Goal: Check status: Check status

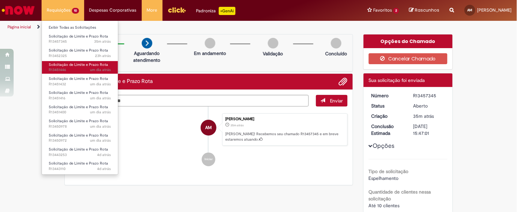
click at [83, 67] on link "Solicitação de Limite e Prazo Rota um dia atrás um dia atrás R13451446" at bounding box center [80, 67] width 76 height 13
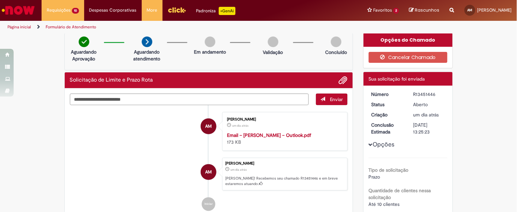
scroll to position [40, 0]
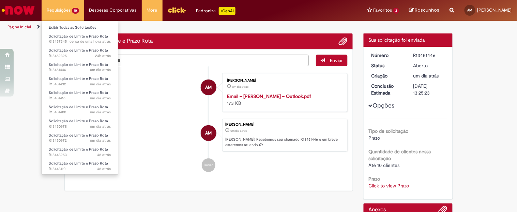
click at [60, 8] on li "Requisições 10 Exibir Todas as Solicitações Solicitação de Limite e Prazo Rota …" at bounding box center [63, 10] width 43 height 20
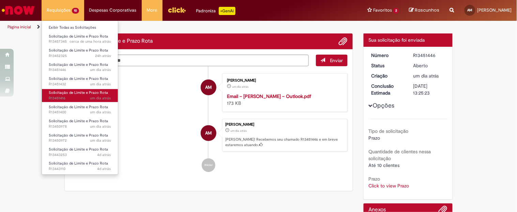
click at [83, 93] on span "Solicitação de Limite e Prazo Rota" at bounding box center [78, 92] width 59 height 5
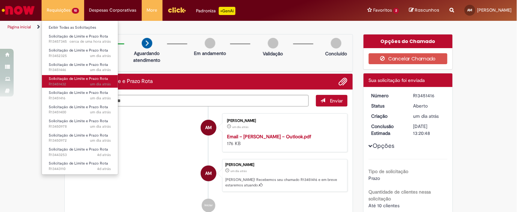
click at [77, 76] on span "Solicitação de Limite e Prazo Rota" at bounding box center [78, 78] width 59 height 5
click at [57, 76] on span "Solicitação de Limite e Prazo Rota" at bounding box center [78, 78] width 59 height 5
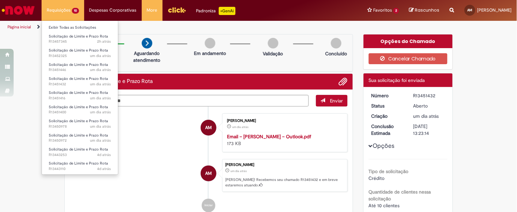
click at [81, 74] on li "Solicitação de Limite e Prazo Rota um dia atrás um dia atrás R13451432" at bounding box center [80, 81] width 76 height 14
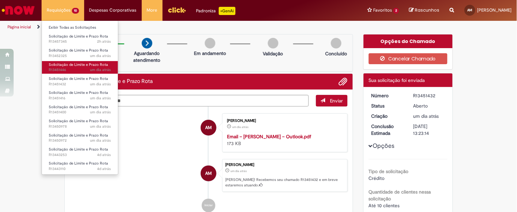
click at [78, 67] on span "um dia atrás um dia atrás R13451446" at bounding box center [80, 69] width 62 height 5
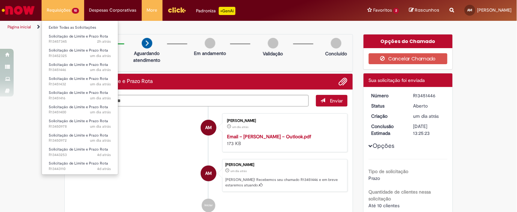
click at [67, 9] on li "Requisições 10 Exibir Todas as Solicitações Solicitação de Limite e Prazo Rota …" at bounding box center [63, 10] width 43 height 20
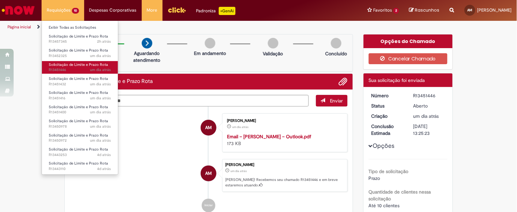
click at [72, 73] on link "Solicitação de Limite e Prazo Rota um dia atrás um dia atrás R13451446" at bounding box center [80, 67] width 76 height 13
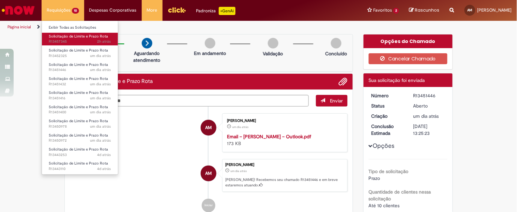
click at [81, 41] on span "2h atrás 2 horas atrás R13457345" at bounding box center [80, 41] width 62 height 5
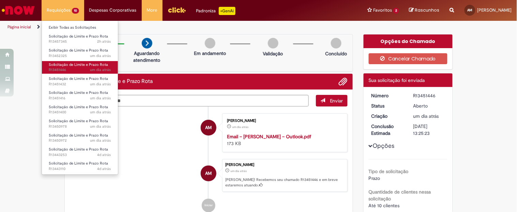
click at [75, 72] on span "um dia atrás um dia atrás R13451446" at bounding box center [80, 69] width 62 height 5
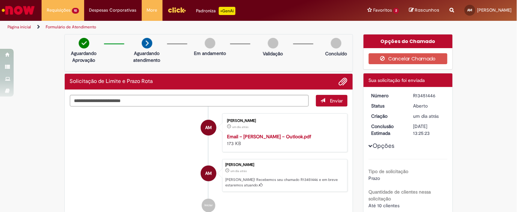
click at [100, 140] on li "AM [PERSON_NAME] um dia atrás um dia atrás Email – [PERSON_NAME] – Outlook.pdf …" at bounding box center [209, 132] width 278 height 39
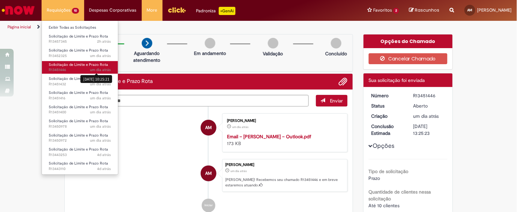
click at [89, 73] on div "[DATE] 10:25:21" at bounding box center [96, 78] width 32 height 11
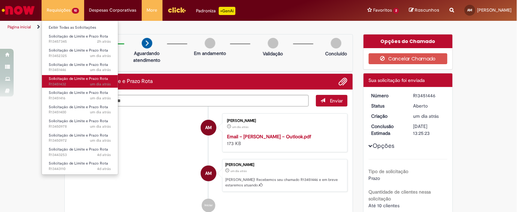
click at [77, 86] on span "um dia atrás um dia atrás R13451432" at bounding box center [80, 83] width 62 height 5
